Goal: Information Seeking & Learning: Stay updated

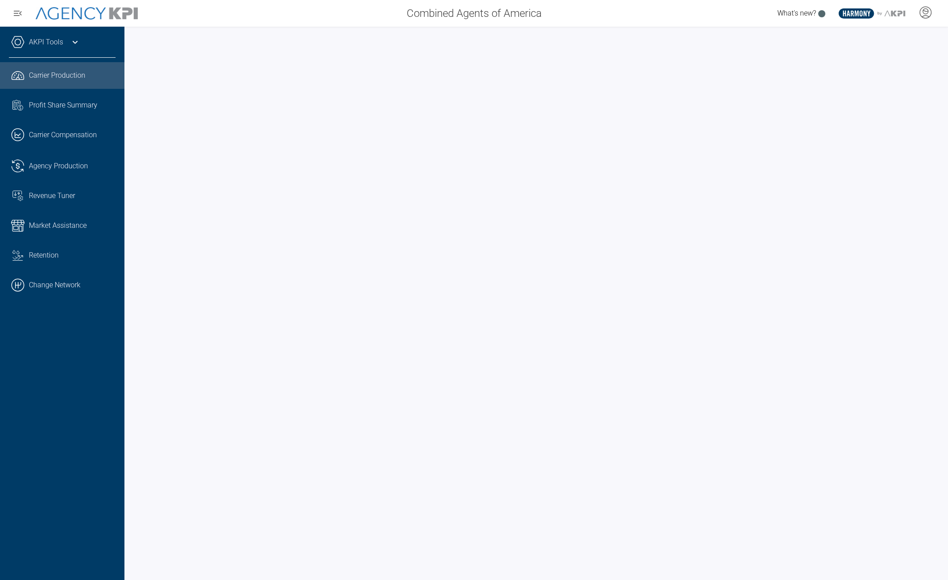
click at [820, 19] on div "What's new? .st0{fill:#003B66;} .st1{fill:#FFFFFF;} .st2{fill:#949698;} Layer 1" at bounding box center [748, 13] width 400 height 18
click at [808, 12] on span "What's new?" at bounding box center [796, 13] width 39 height 8
